Goal: Transaction & Acquisition: Book appointment/travel/reservation

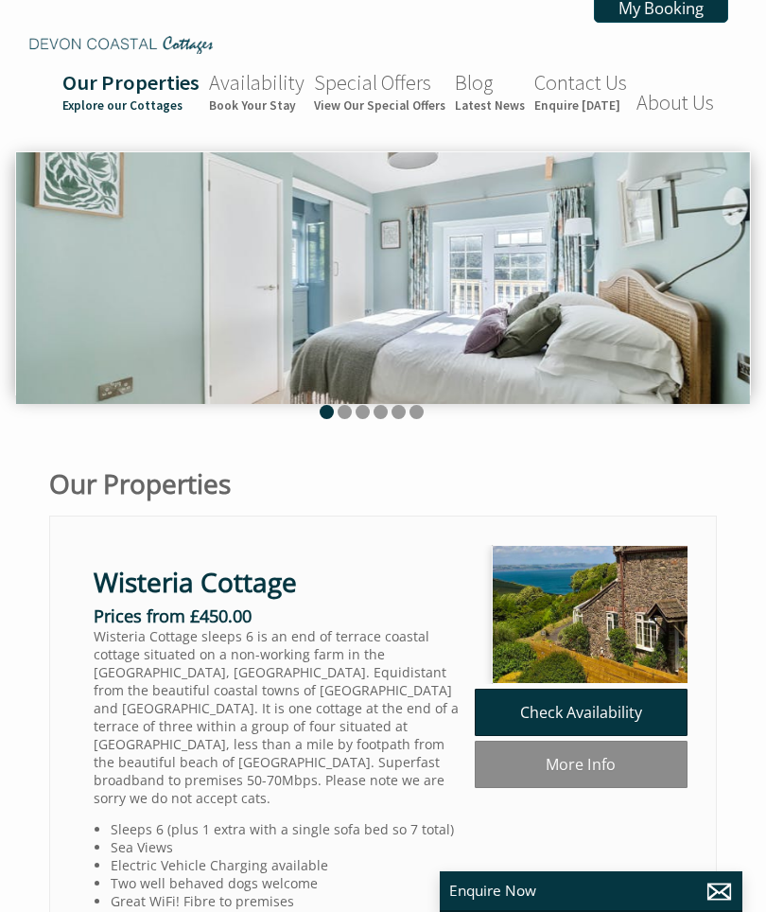
scroll to position [0, 17]
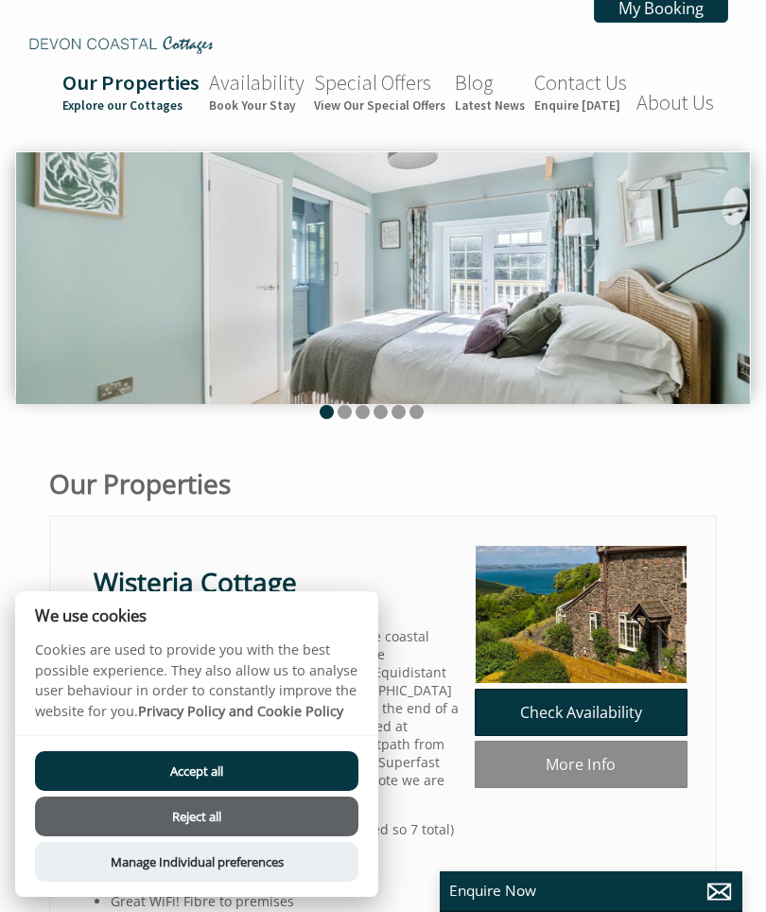
click at [249, 765] on button "Accept all" at bounding box center [197, 771] width 324 height 40
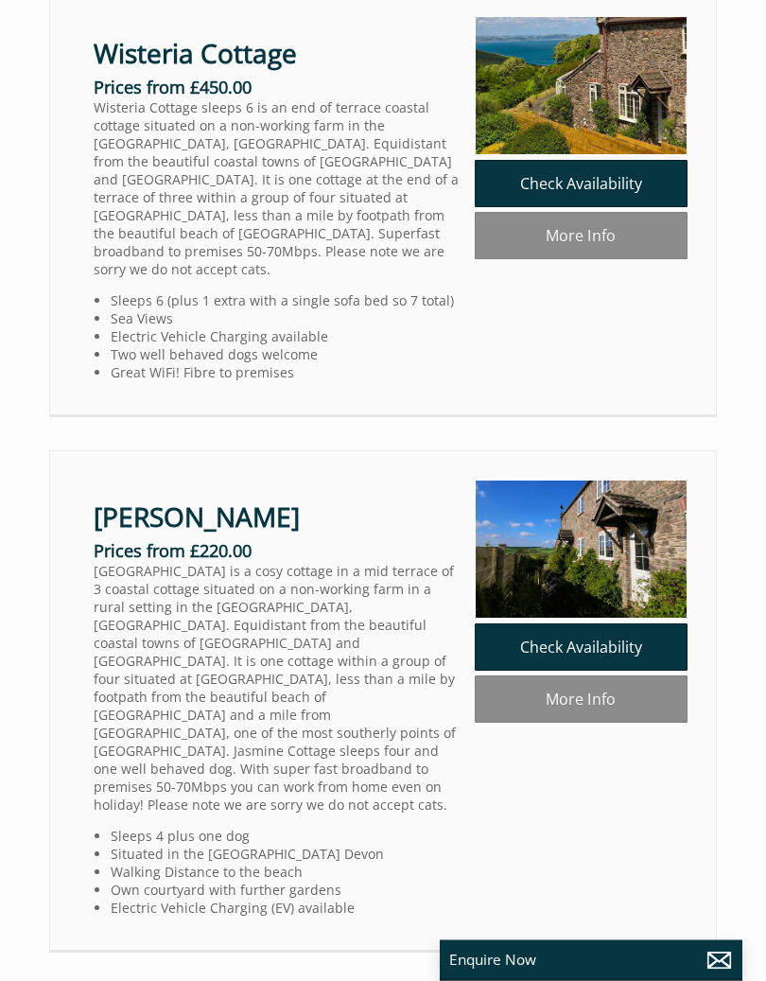
scroll to position [537, 0]
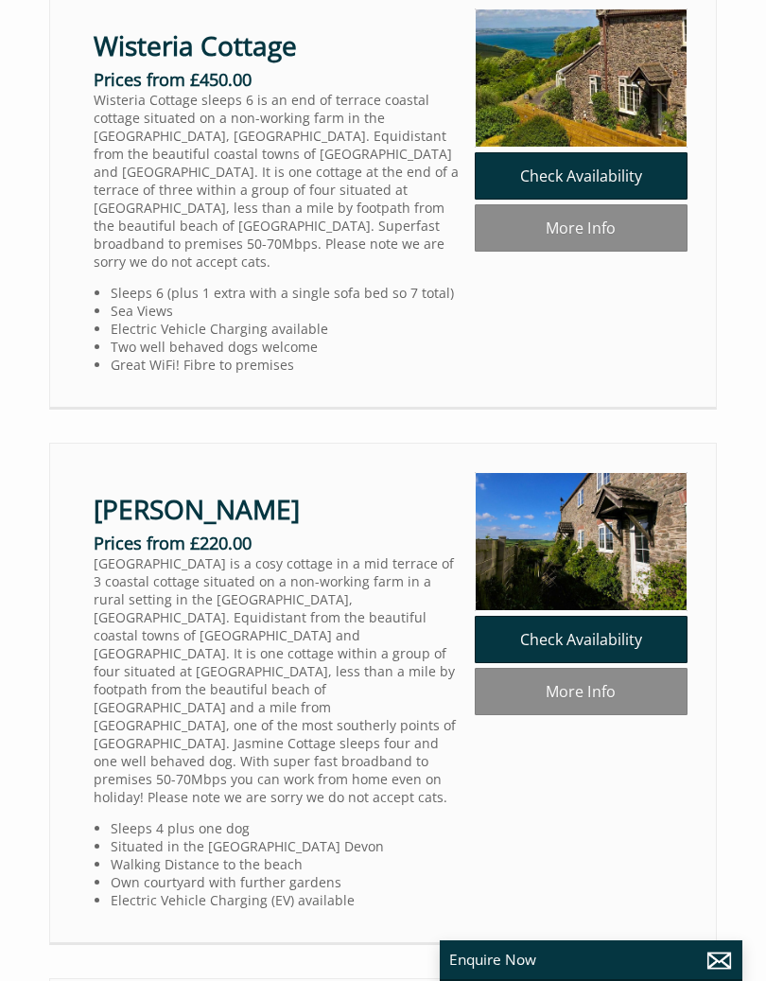
click at [616, 651] on link "Check Availability" at bounding box center [581, 639] width 213 height 47
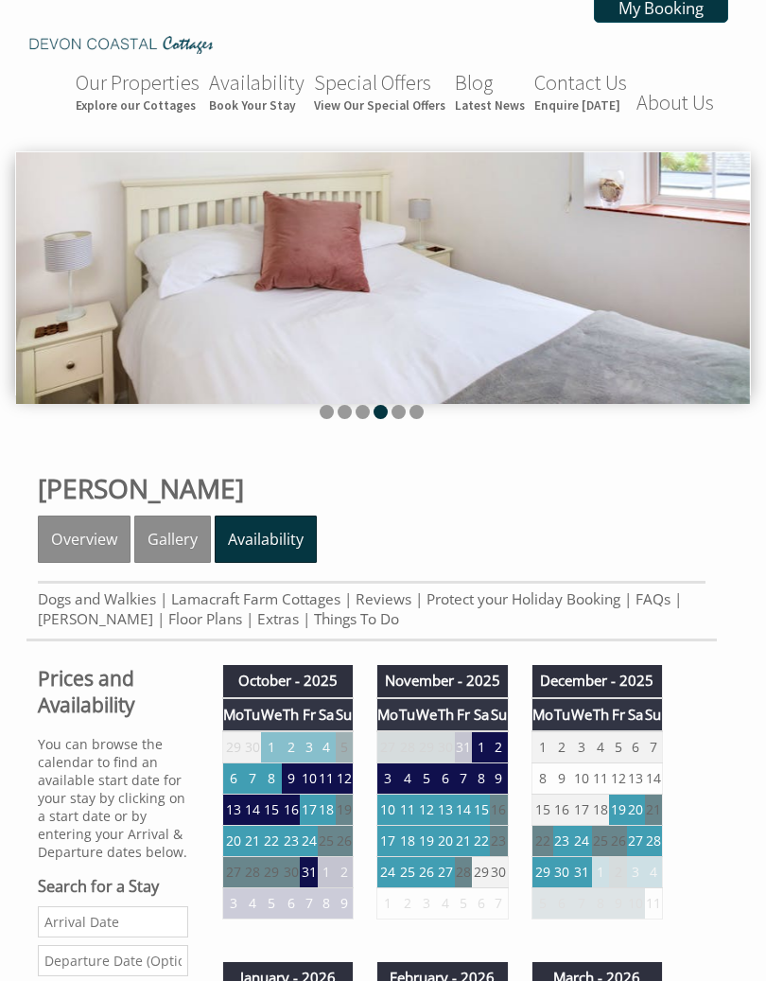
click at [688, 302] on img at bounding box center [383, 278] width 734 height 252
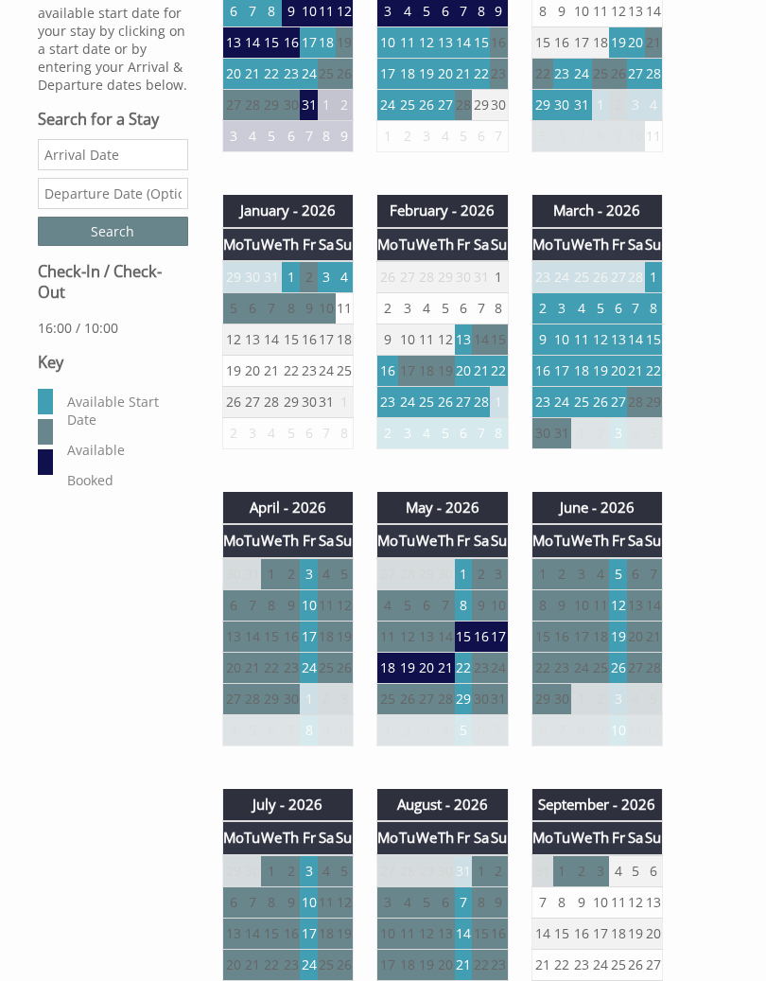
scroll to position [767, 0]
click at [637, 611] on td "13" at bounding box center [636, 605] width 18 height 31
click at [629, 618] on td "13" at bounding box center [636, 605] width 18 height 31
click at [628, 621] on td "13" at bounding box center [636, 605] width 18 height 31
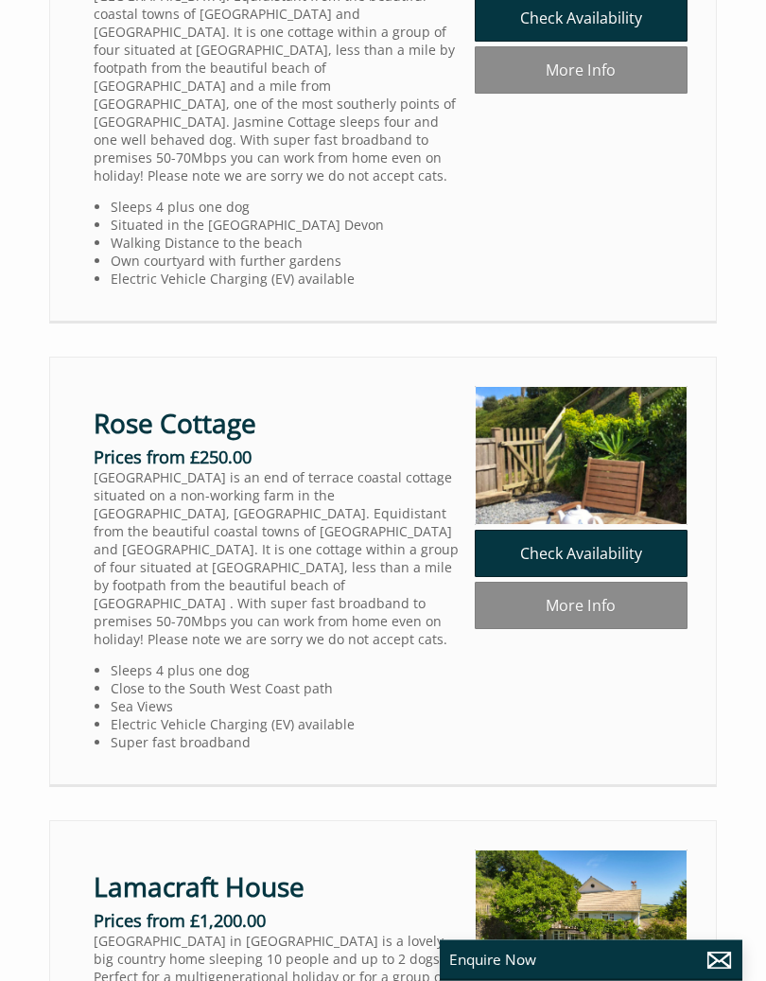
scroll to position [1158, 0]
click at [635, 544] on link "Check Availability" at bounding box center [581, 553] width 213 height 47
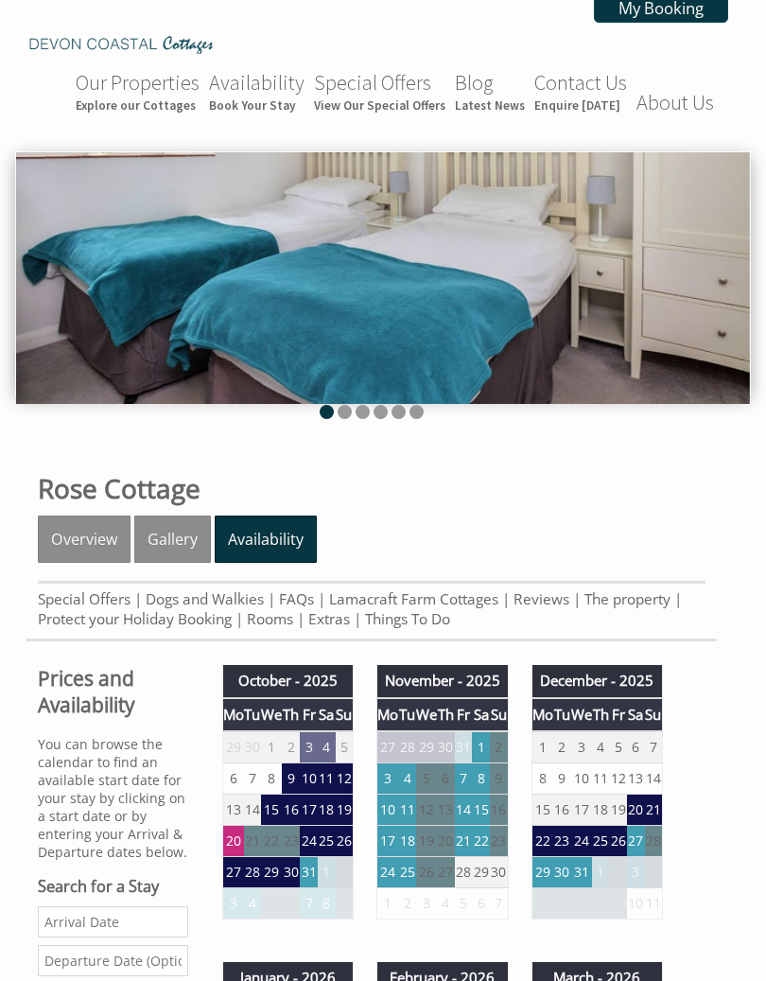
click at [734, 265] on img at bounding box center [383, 278] width 734 height 252
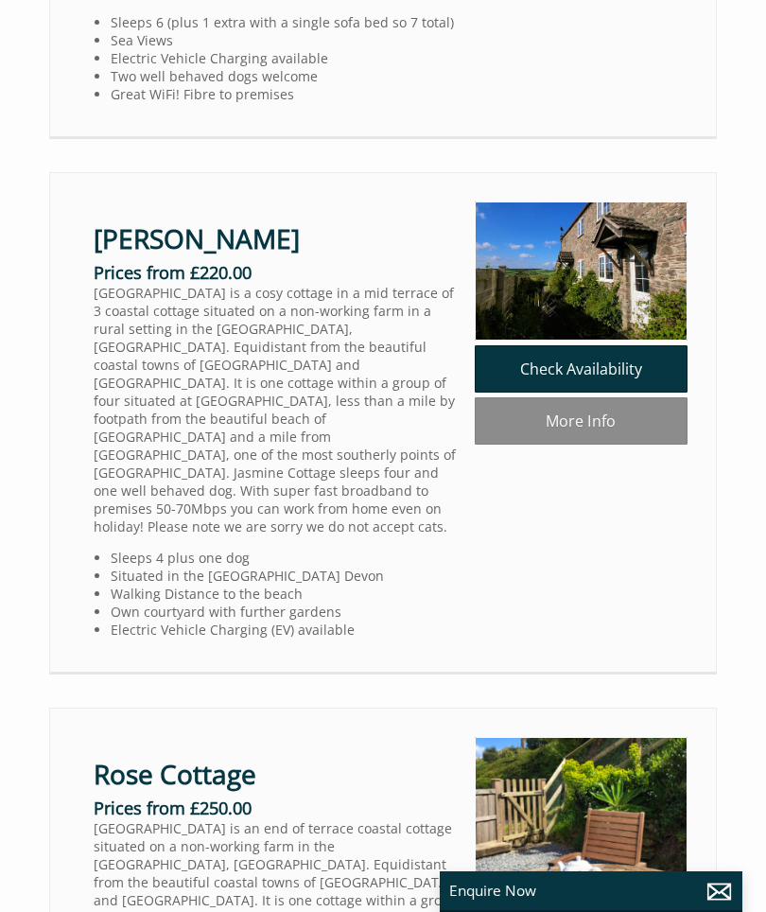
scroll to position [805, 0]
